Goal: Navigation & Orientation: Find specific page/section

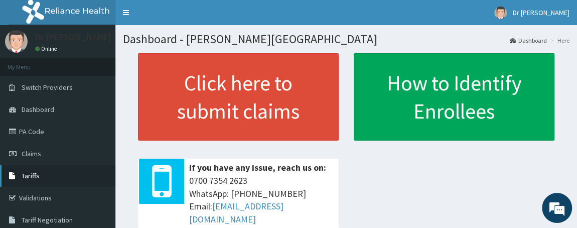
click at [35, 172] on span "Tariffs" at bounding box center [31, 175] width 18 height 9
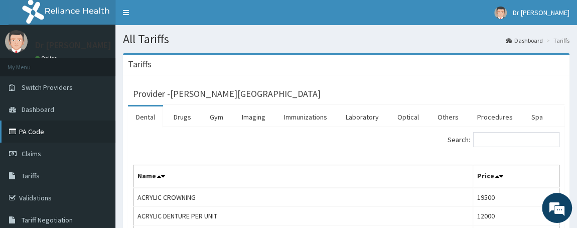
click at [39, 135] on link "PA Code" at bounding box center [57, 131] width 115 height 22
